Goal: Task Accomplishment & Management: Manage account settings

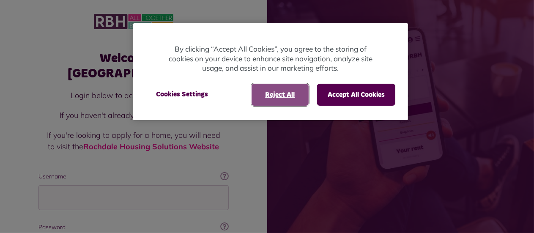
click at [287, 95] on button "Reject All" at bounding box center [280, 95] width 57 height 22
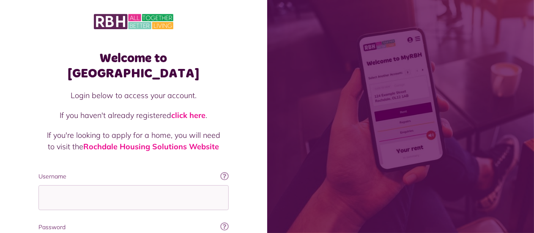
click at [165, 198] on fieldset "Username This will be the email you used when you originally registered with My…" at bounding box center [133, 234] width 190 height 125
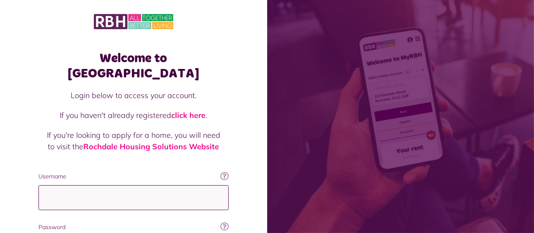
click at [168, 185] on input "Username" at bounding box center [133, 197] width 190 height 25
type input "**********"
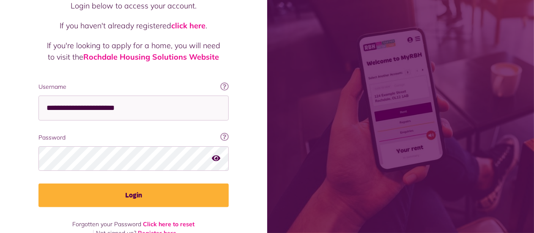
scroll to position [90, 0]
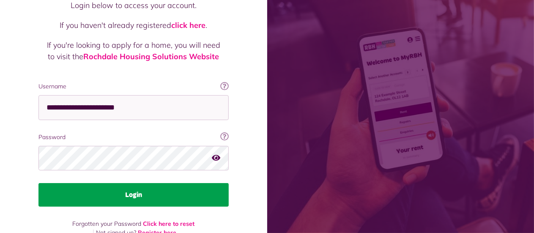
click at [150, 183] on button "Login" at bounding box center [133, 195] width 190 height 24
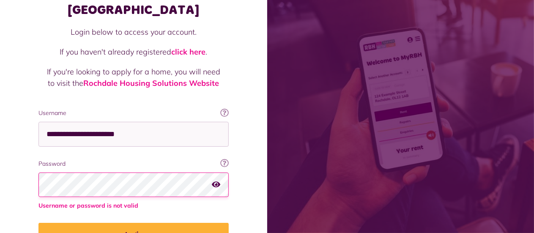
scroll to position [64, 0]
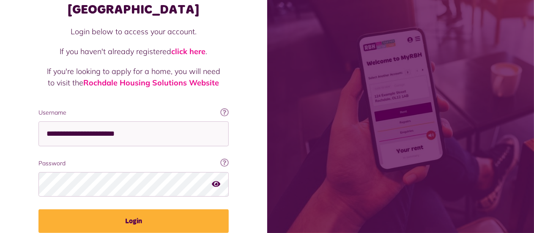
click at [218, 180] on icon "button" at bounding box center [216, 184] width 8 height 8
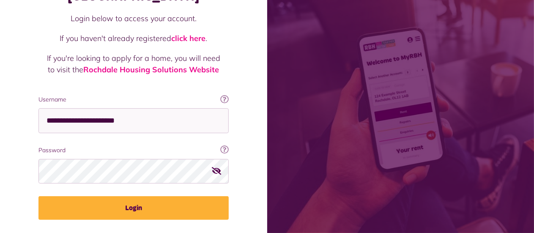
scroll to position [91, 0]
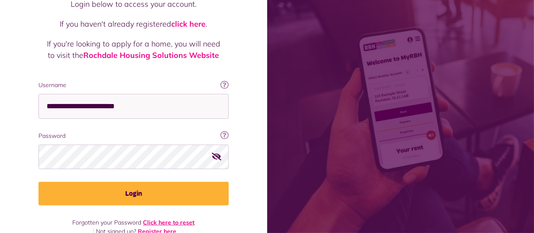
click at [187, 219] on link "Click here to reset" at bounding box center [169, 223] width 52 height 8
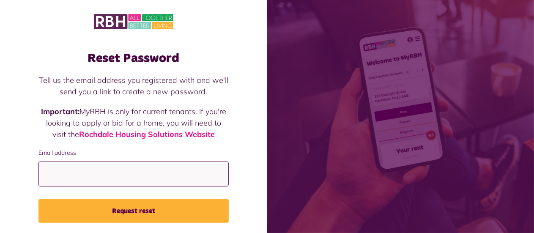
click at [130, 175] on input "Email address" at bounding box center [133, 174] width 190 height 25
type input "**********"
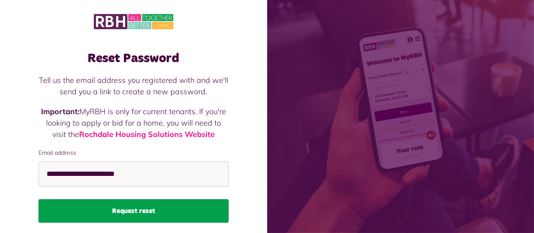
click at [146, 209] on button "Request reset" at bounding box center [133, 211] width 190 height 24
